Goal: Find specific page/section: Find specific page/section

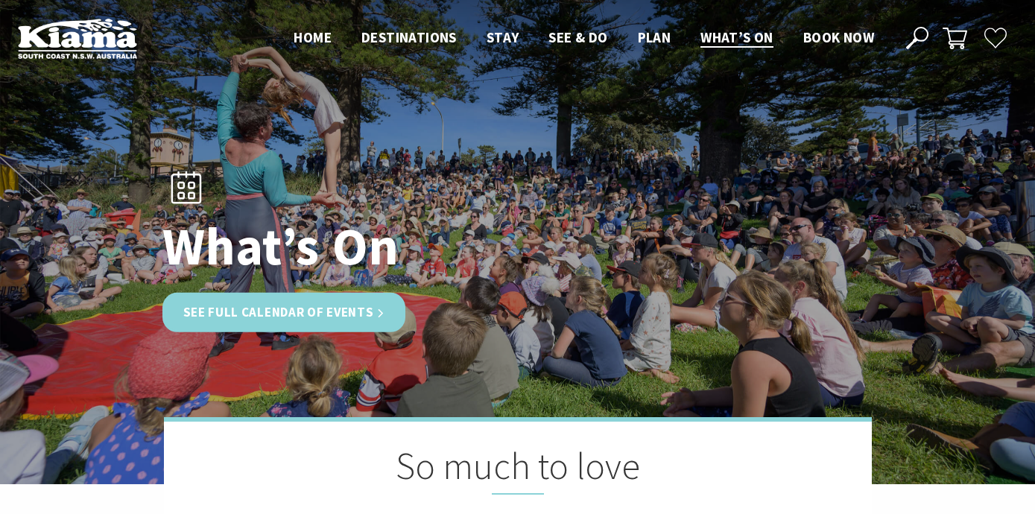
click at [277, 314] on link "See Full Calendar of Events" at bounding box center [284, 312] width 244 height 39
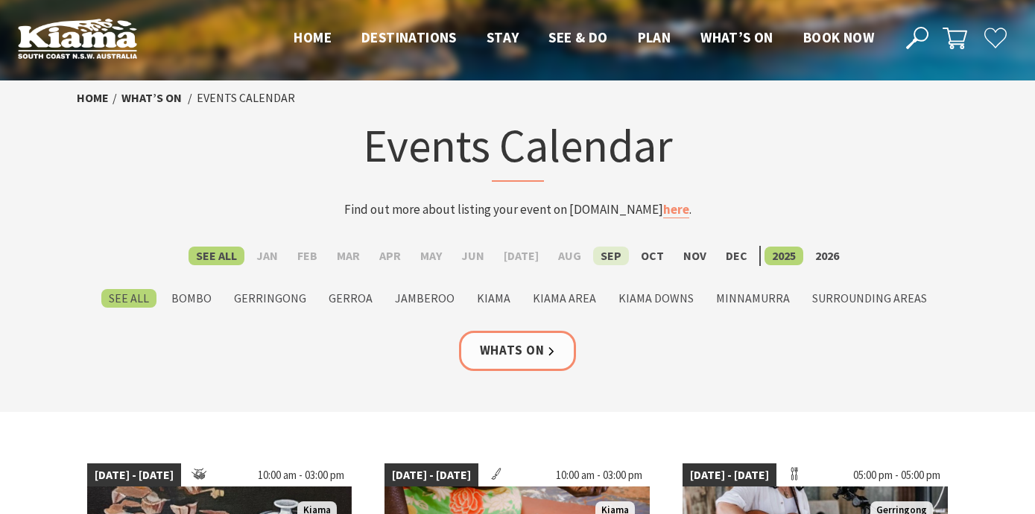
click at [599, 258] on label "Sep" at bounding box center [611, 256] width 36 height 19
click at [0, 0] on input "Sep" at bounding box center [0, 0] width 0 height 0
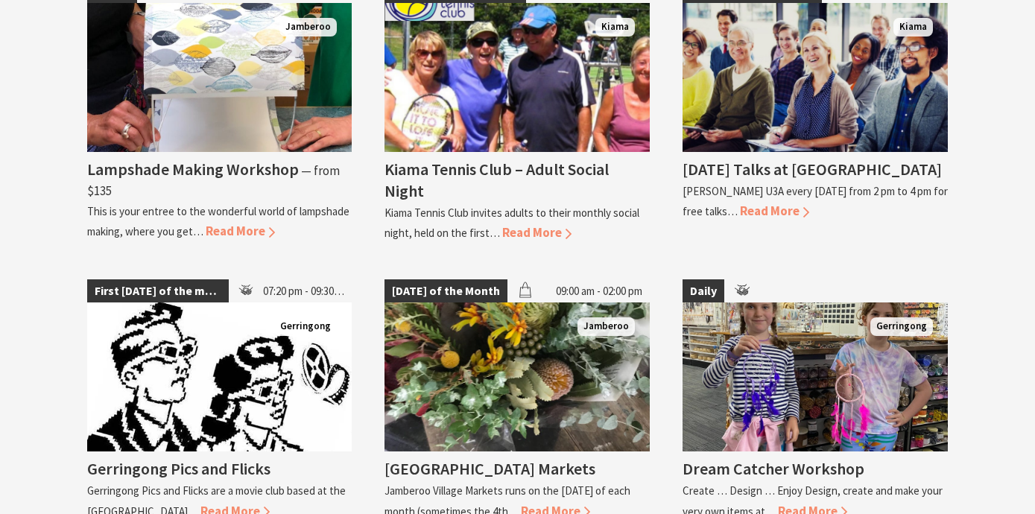
scroll to position [2609, 0]
